Goal: Task Accomplishment & Management: Use online tool/utility

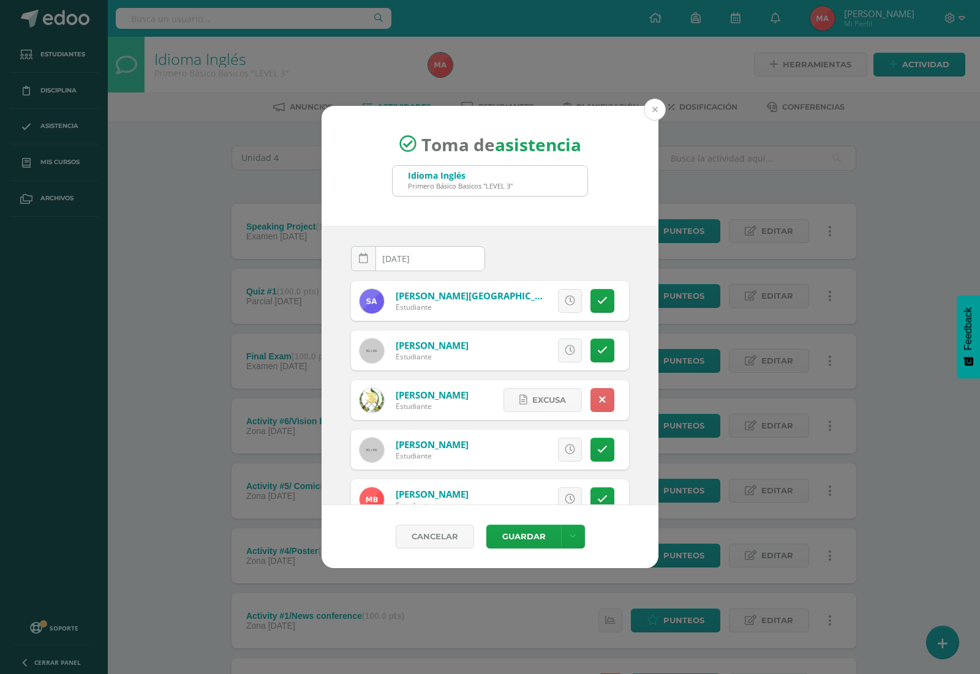
click at [651, 112] on button at bounding box center [655, 110] width 22 height 22
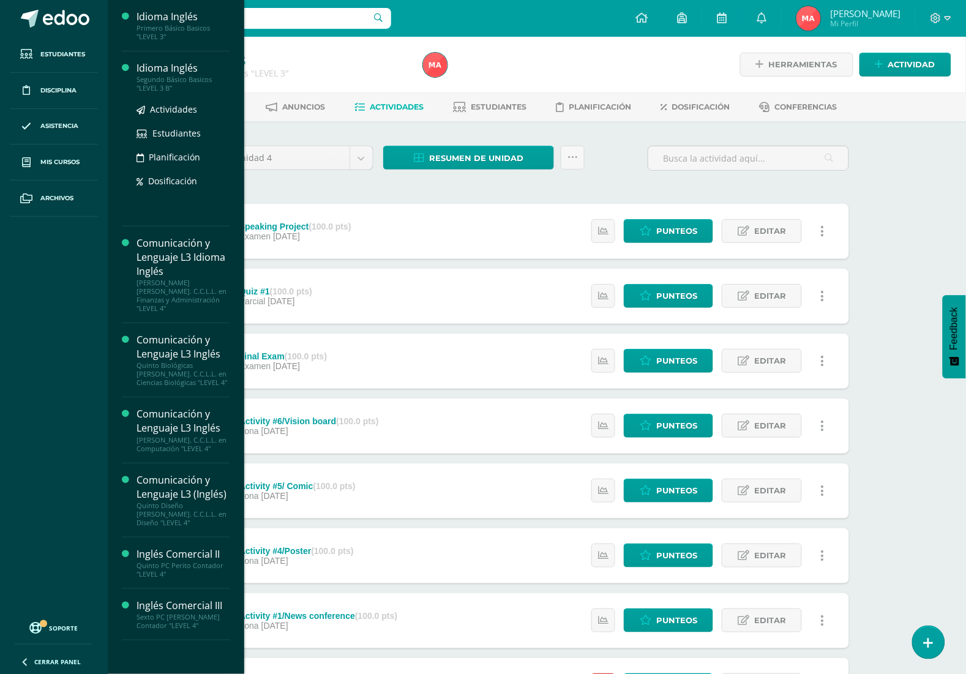
click at [158, 68] on div "Idioma Inglés" at bounding box center [183, 68] width 93 height 14
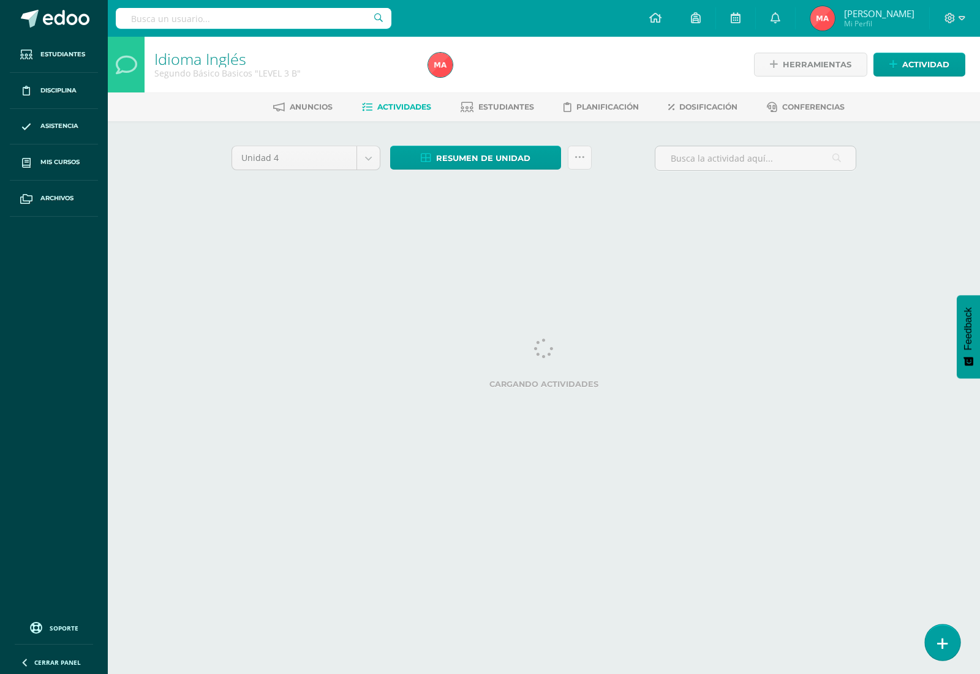
click at [944, 637] on icon at bounding box center [942, 644] width 11 height 14
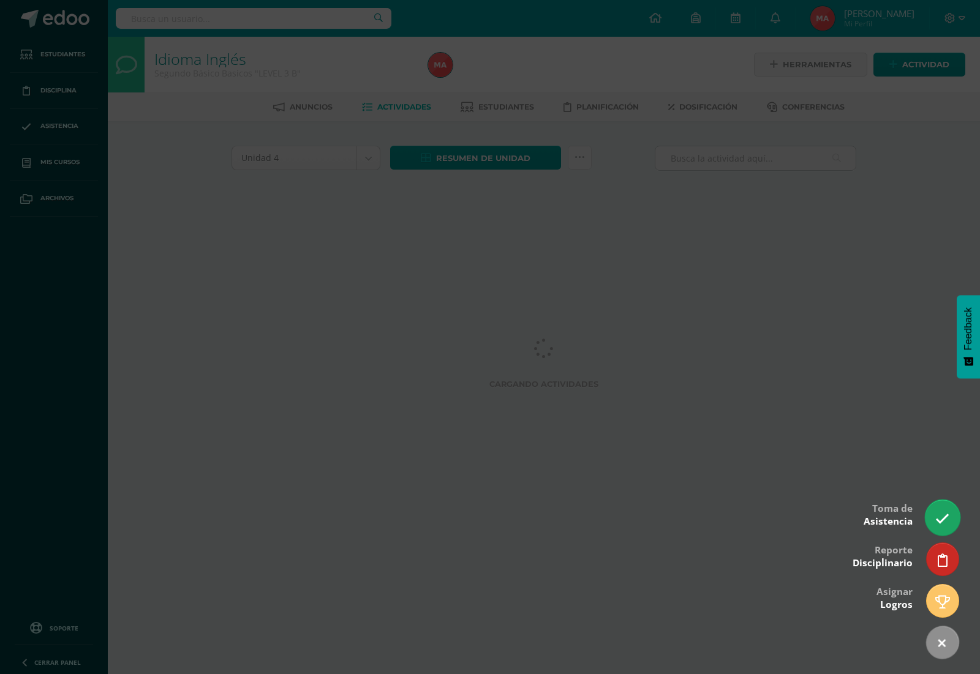
click at [940, 505] on link at bounding box center [942, 518] width 35 height 36
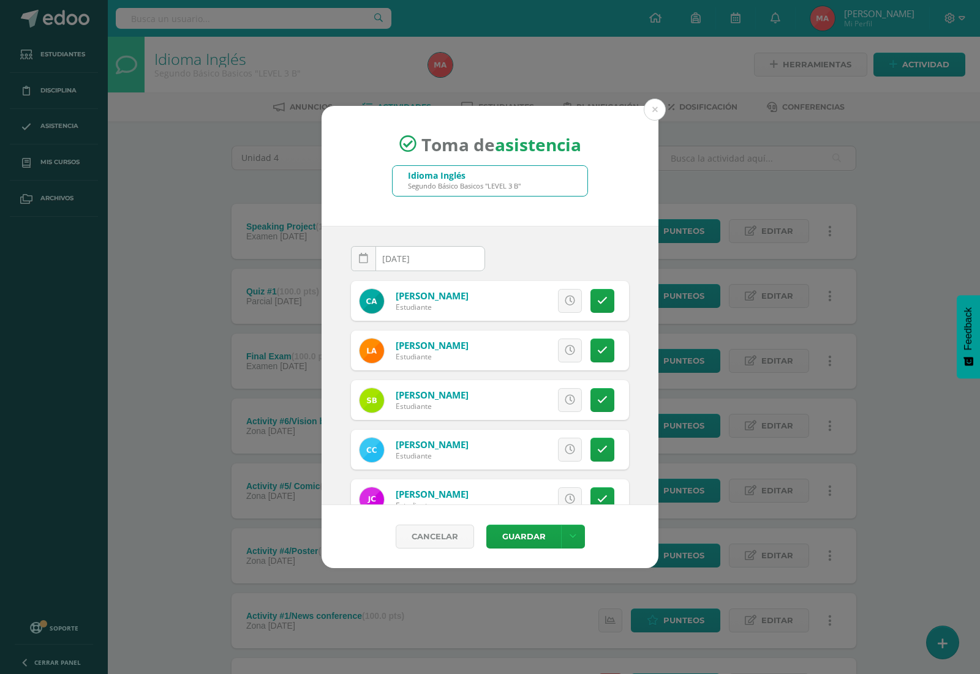
scroll to position [77, 0]
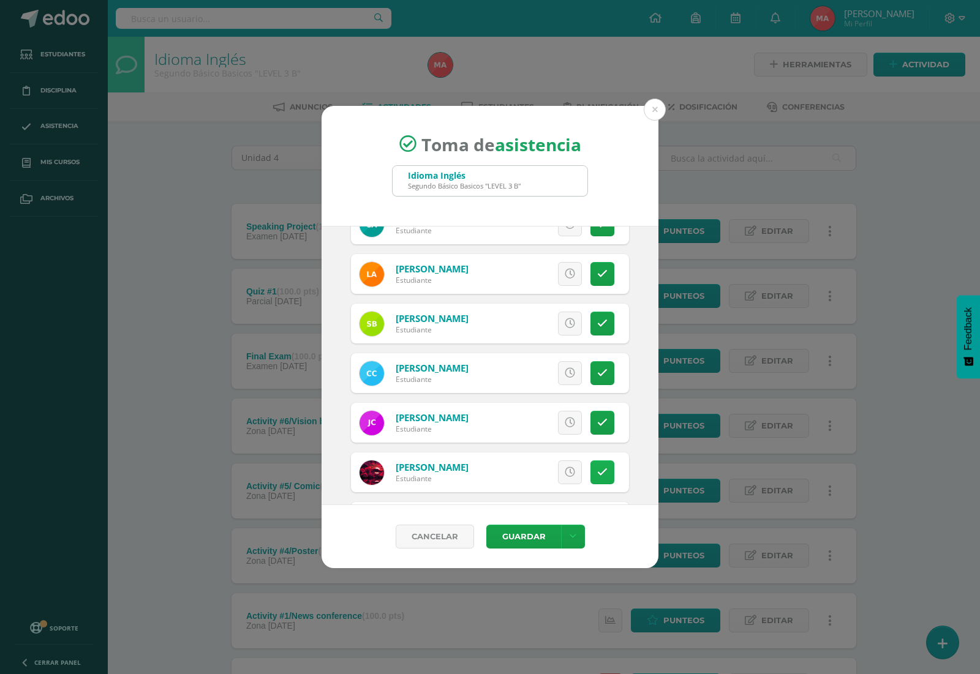
click at [590, 463] on link at bounding box center [602, 473] width 24 height 24
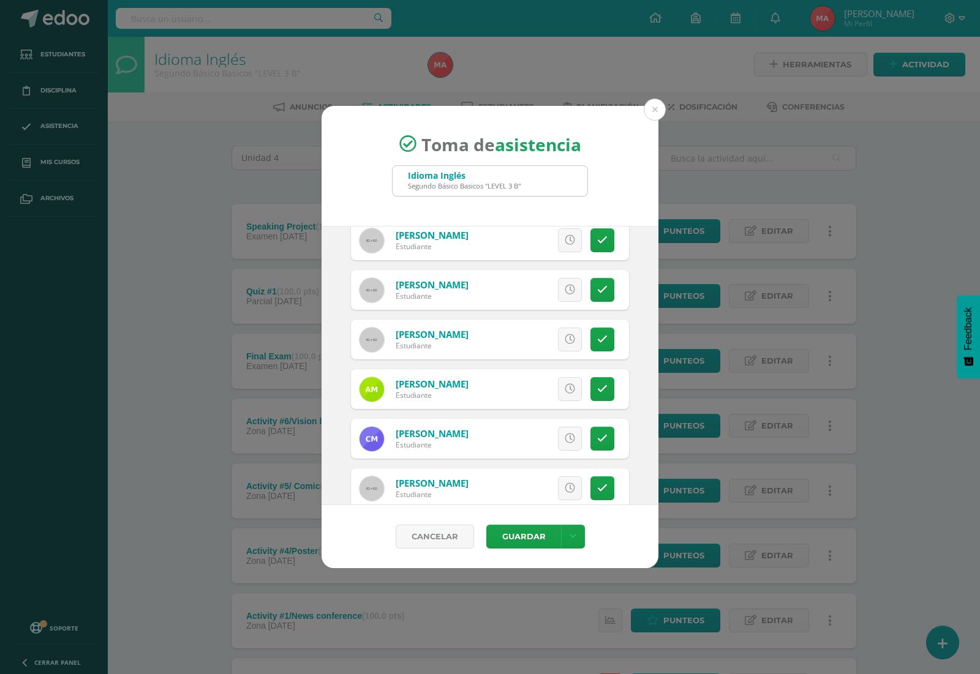
scroll to position [612, 0]
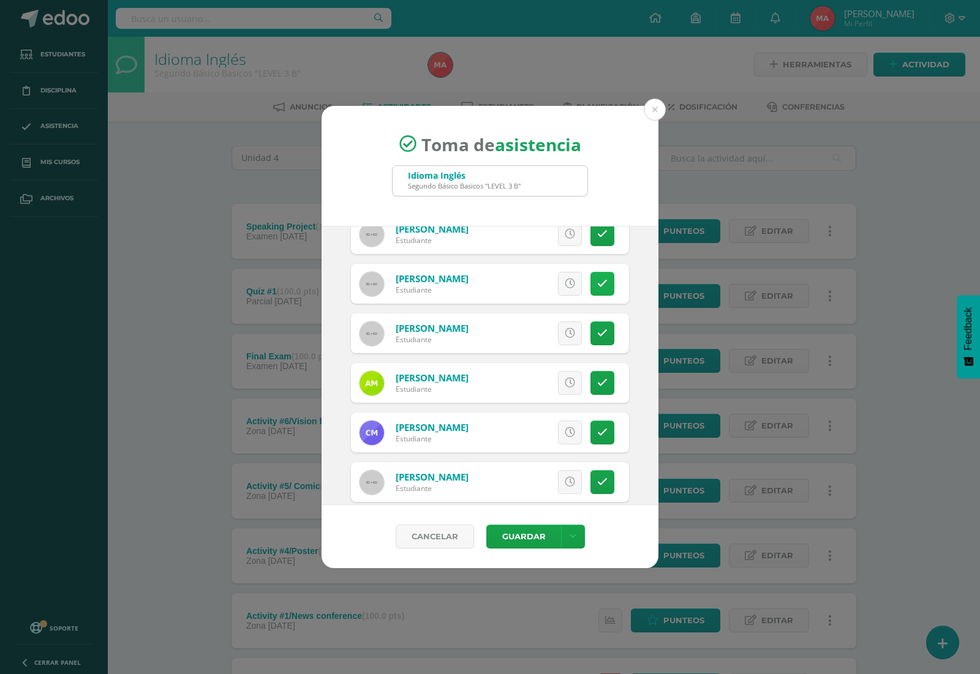
click at [595, 285] on link at bounding box center [602, 284] width 24 height 24
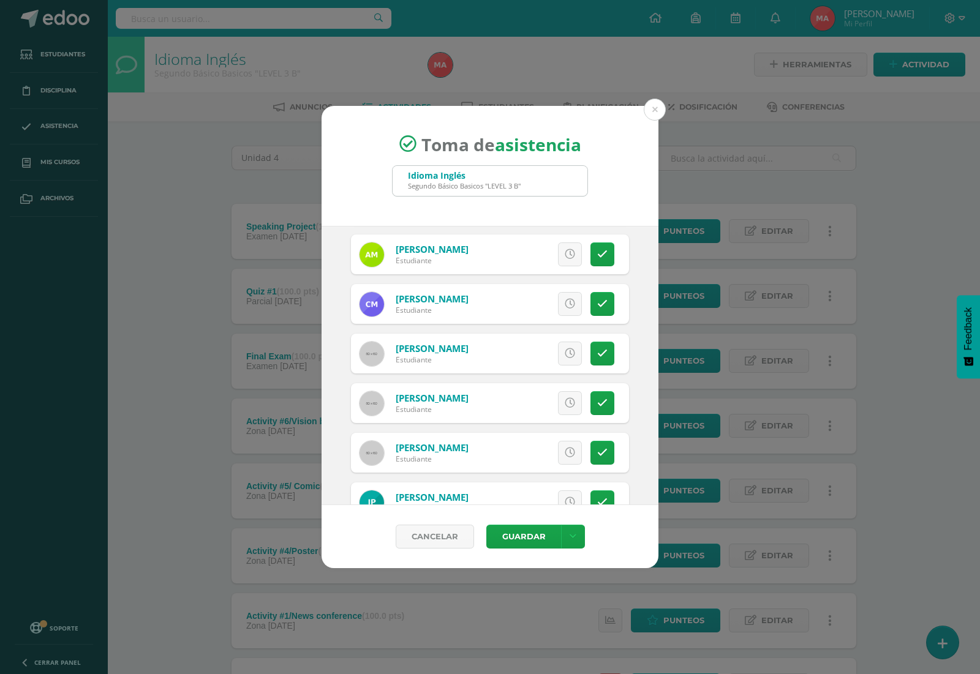
scroll to position [762, 0]
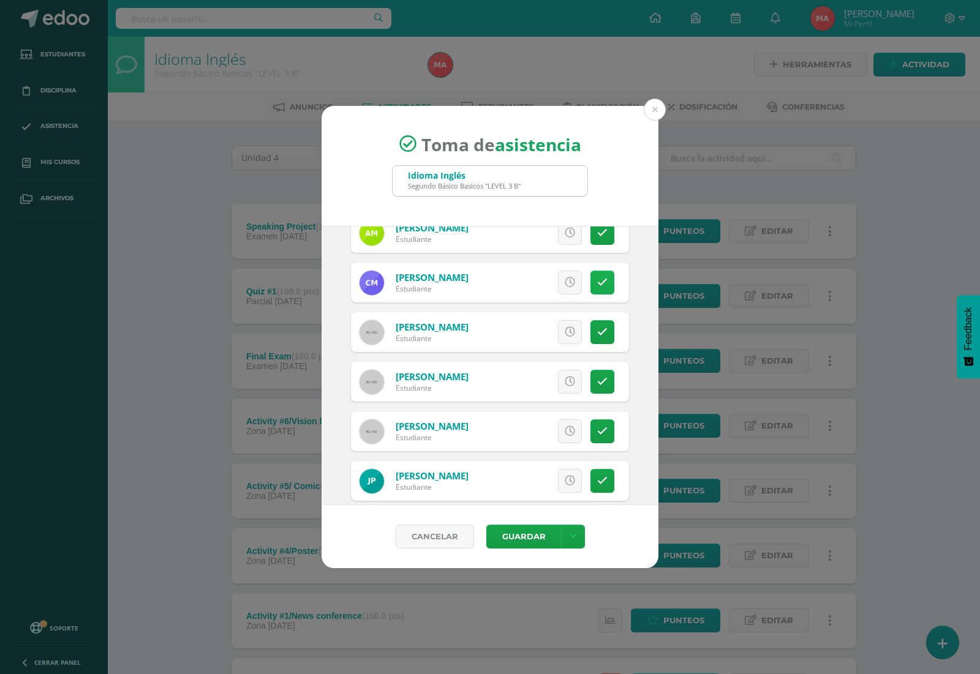
click at [590, 282] on link at bounding box center [602, 283] width 24 height 24
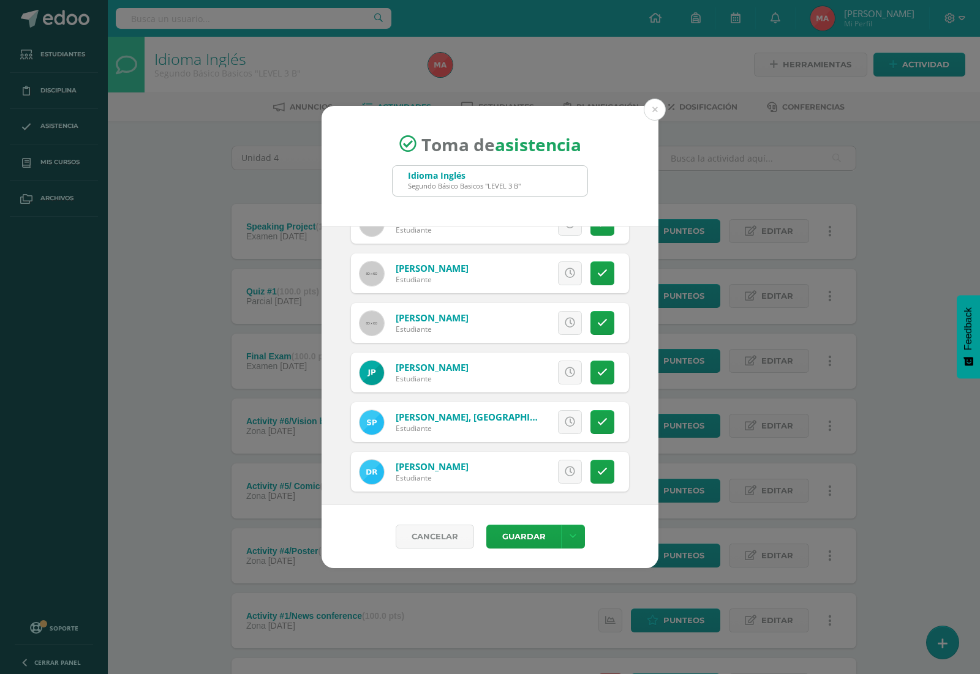
scroll to position [878, 0]
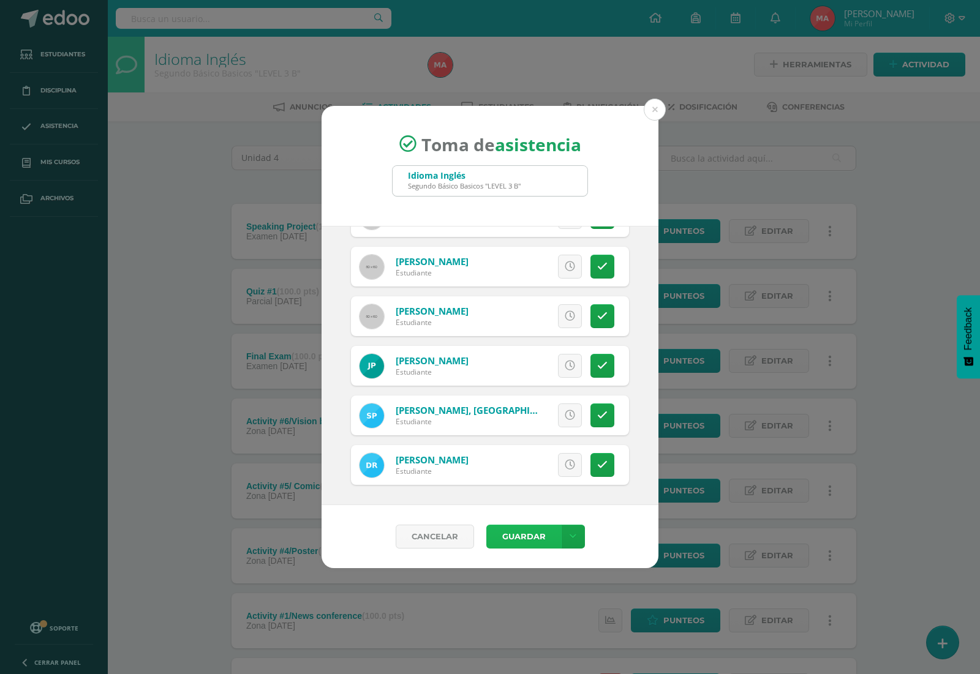
click at [521, 539] on button "Guardar" at bounding box center [523, 537] width 75 height 24
